Goal: Communication & Community: Answer question/provide support

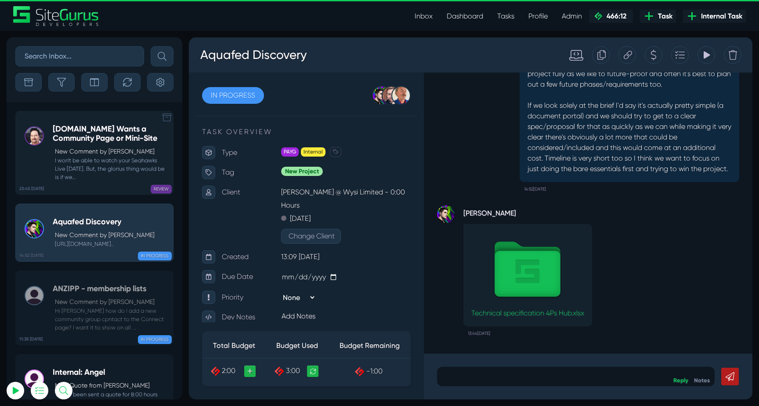
click at [94, 176] on small "I won't be able to watch your Seahawks Live [DATE]. But, the glorius thing woul…" at bounding box center [111, 168] width 116 height 25
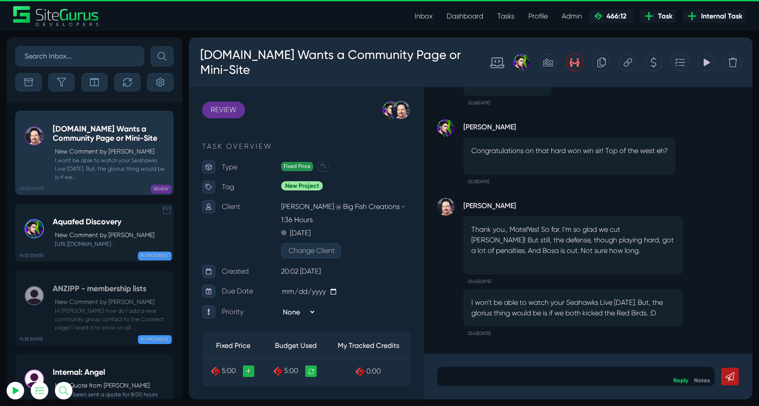
click at [94, 242] on small "https://res.cloudinary.com/sitegurus/raw/upload/v1758548697/task_files/slP7-Tec…" at bounding box center [104, 244] width 102 height 8
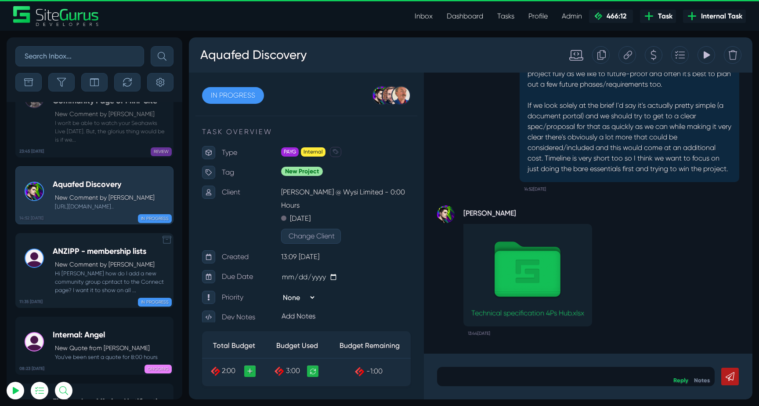
click at [84, 269] on small "Hi Josh how do I add a new community group cpntact to the Connect page? I want …" at bounding box center [111, 281] width 116 height 25
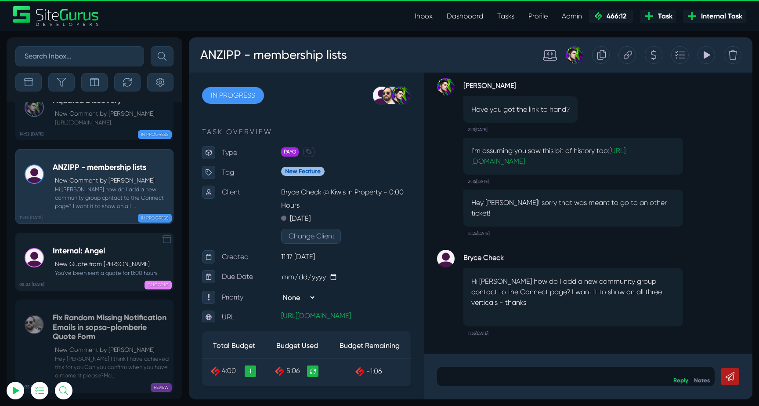
click at [106, 259] on p "New Quote from Angel Dagondon" at bounding box center [106, 263] width 103 height 9
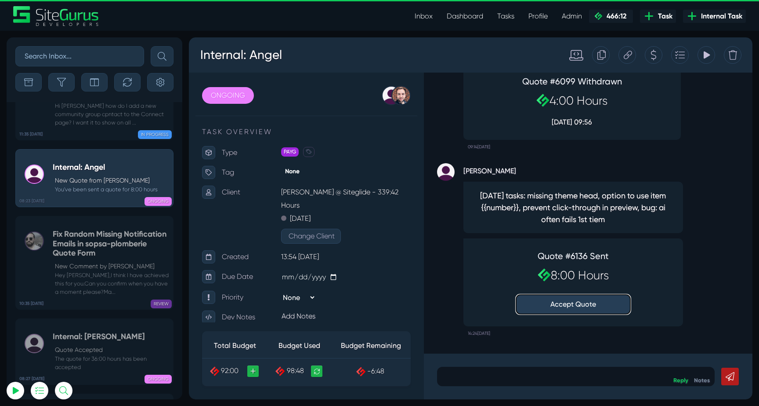
type input "luke@sitegurus.io"
click at [563, 306] on button "Accept Quote" at bounding box center [573, 303] width 114 height 19
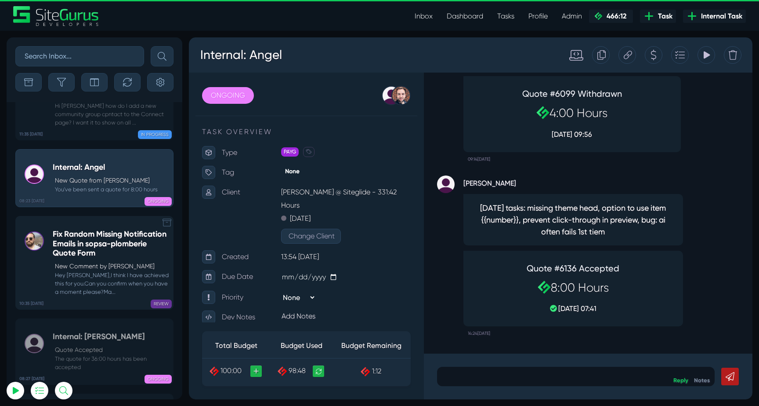
click at [92, 271] on small "Hey Gilbert,I think I have achieved this for you.Can you confirm when you have …" at bounding box center [111, 283] width 116 height 25
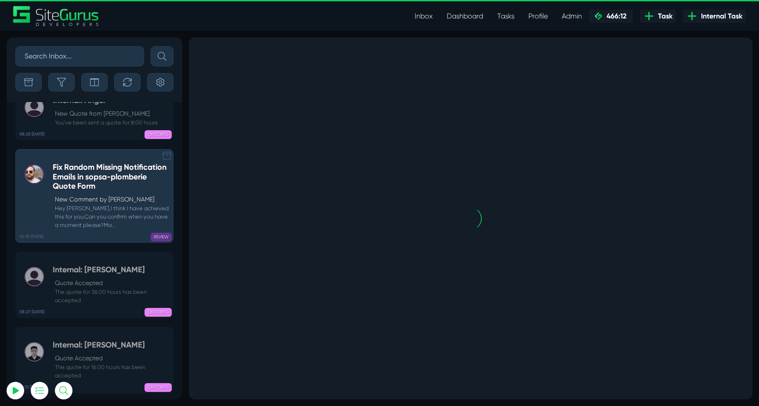
scroll to position [-34528, 0]
